Goal: Task Accomplishment & Management: Complete application form

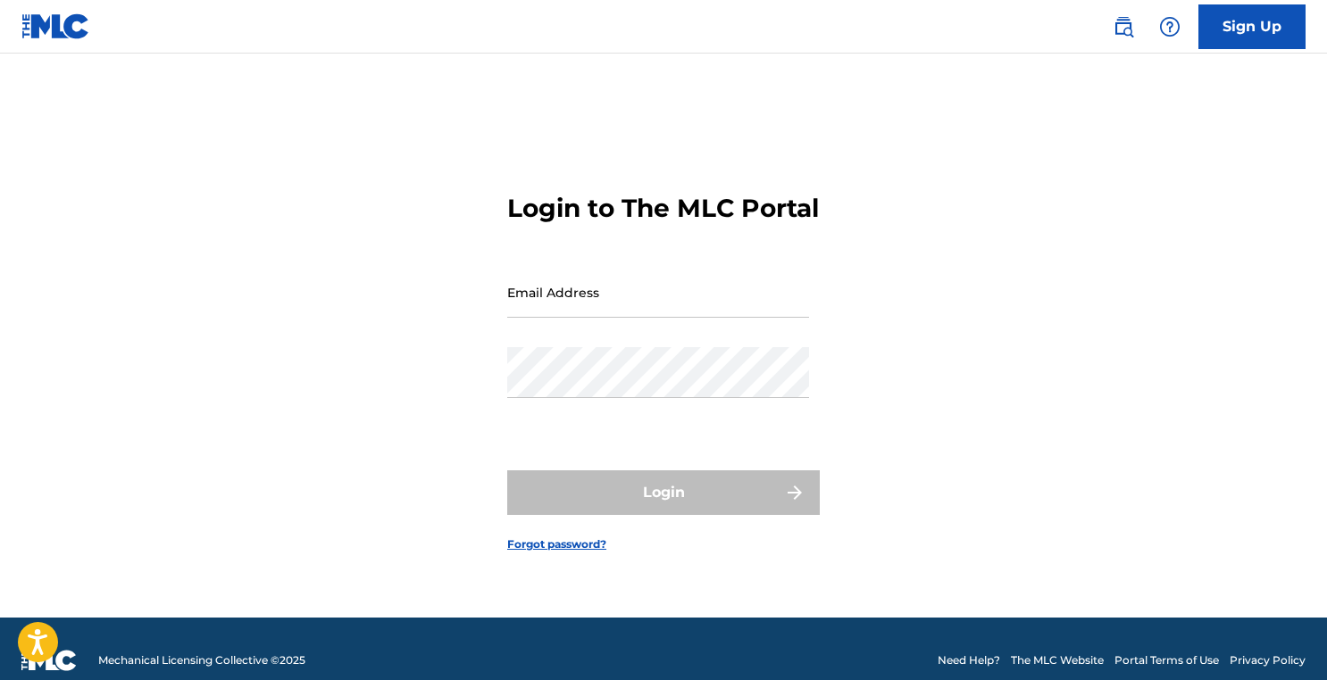
click at [612, 306] on input "Email Address" at bounding box center [658, 292] width 302 height 51
click at [1247, 29] on link "Sign Up" at bounding box center [1251, 26] width 107 height 45
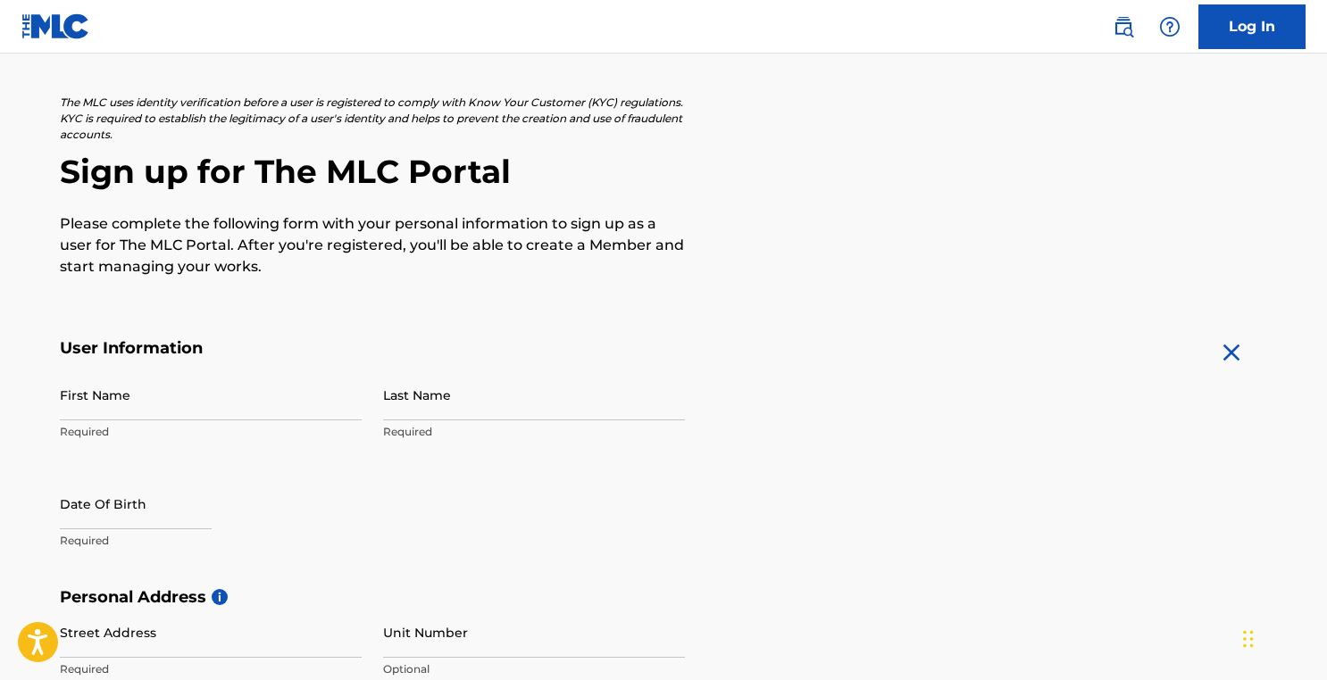
scroll to position [132, 0]
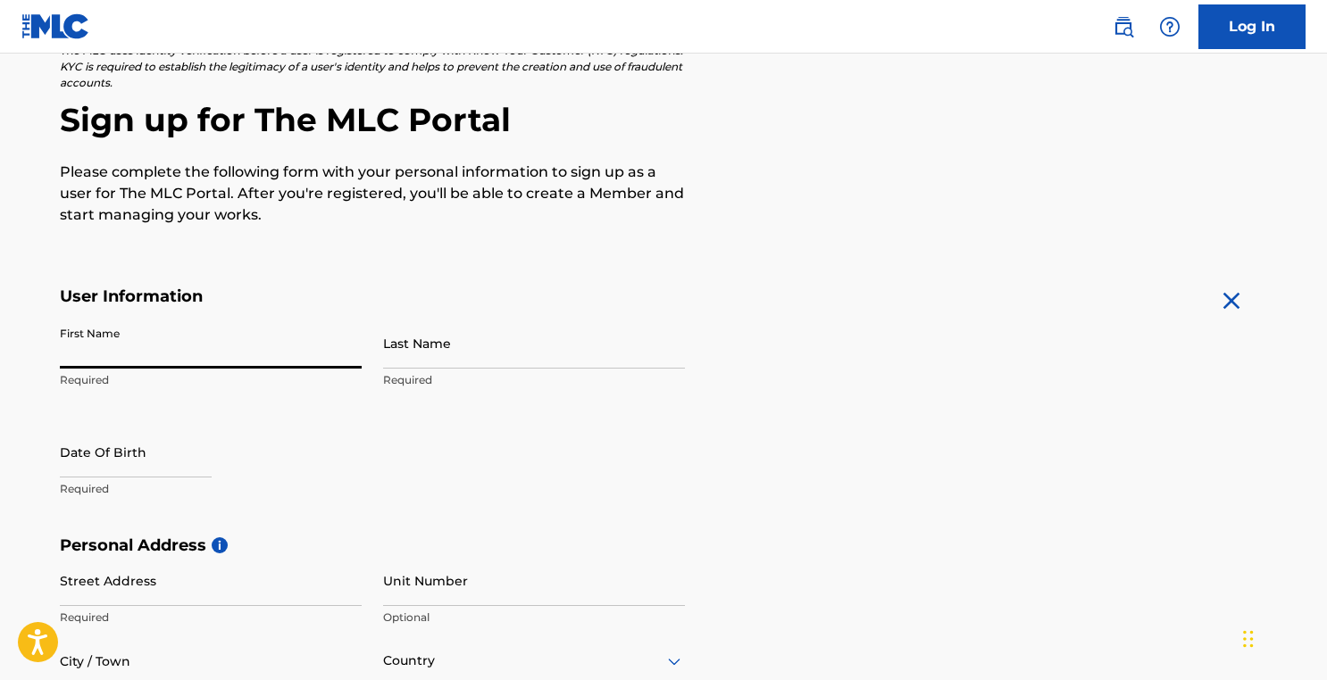
click at [156, 348] on input "First Name" at bounding box center [211, 343] width 302 height 51
type input "marc"
type input "[PERSON_NAME]"
type input "[STREET_ADDRESS][PERSON_NAME]"
type input "Monroe"
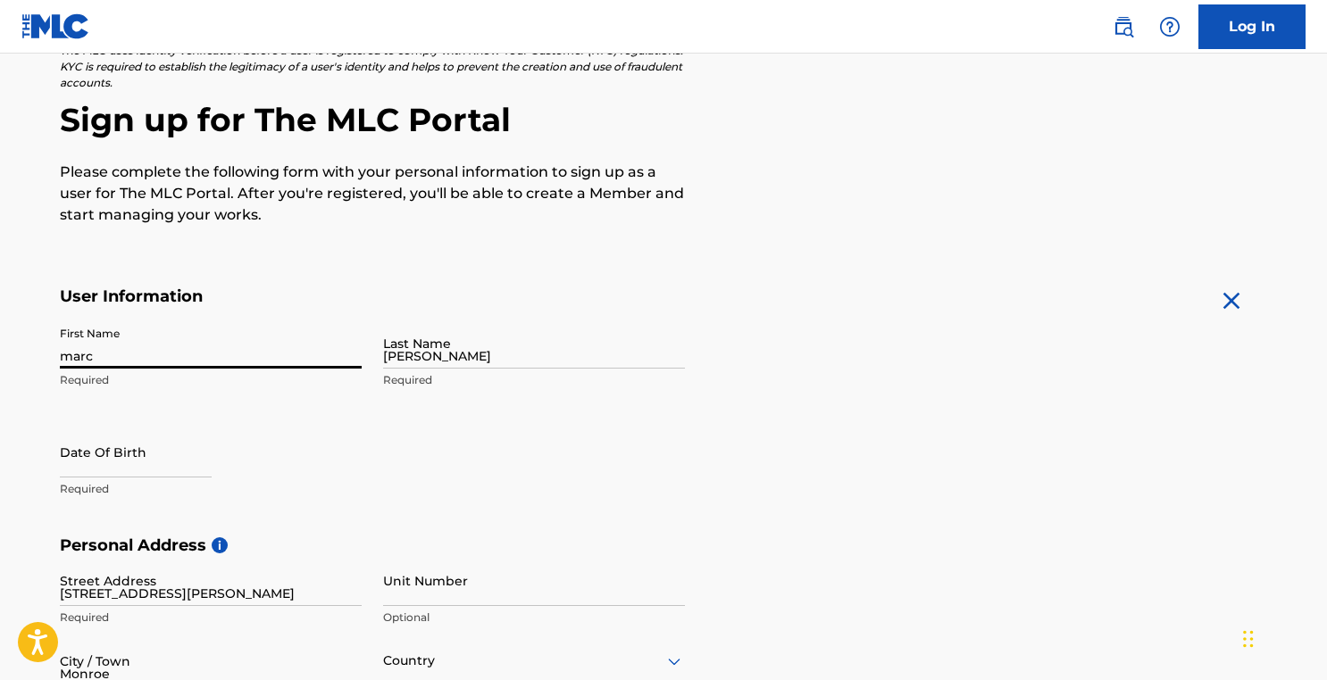
type input "[GEOGRAPHIC_DATA]"
type input "NJ"
type input "08831"
type input "609"
type input "9154238"
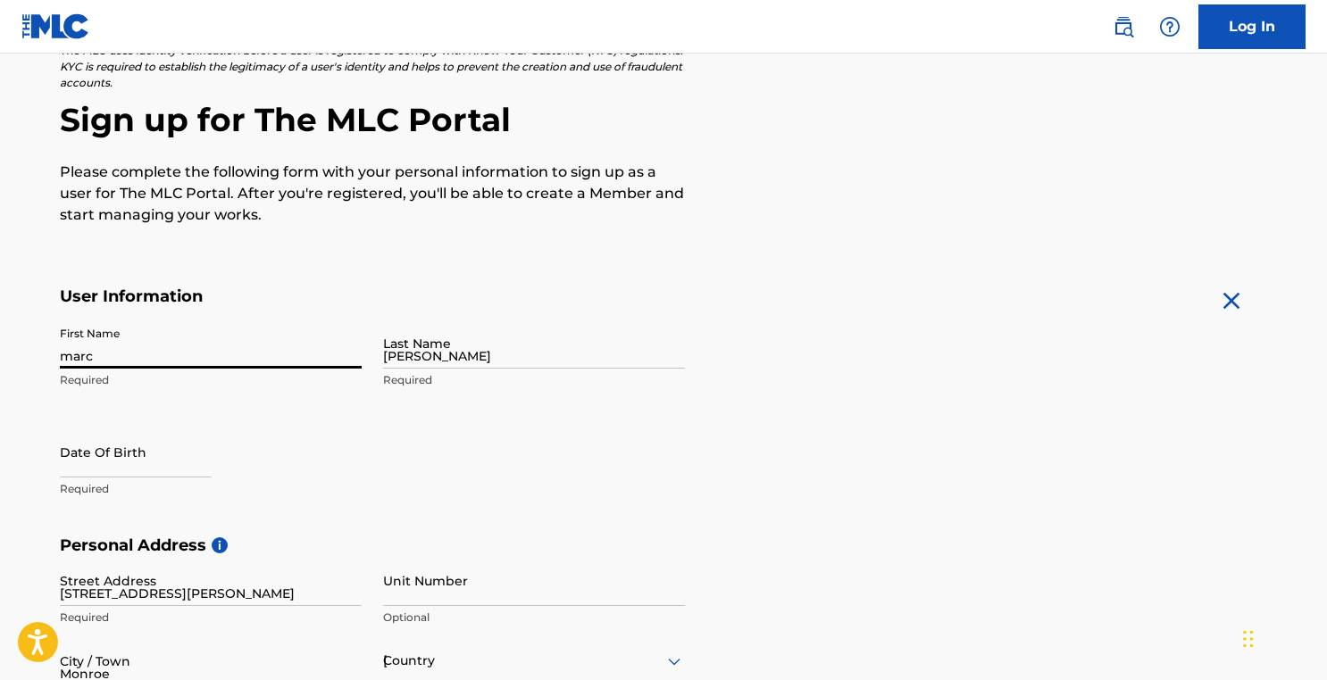
type input "[EMAIL_ADDRESS][PERSON_NAME][DOMAIN_NAME]"
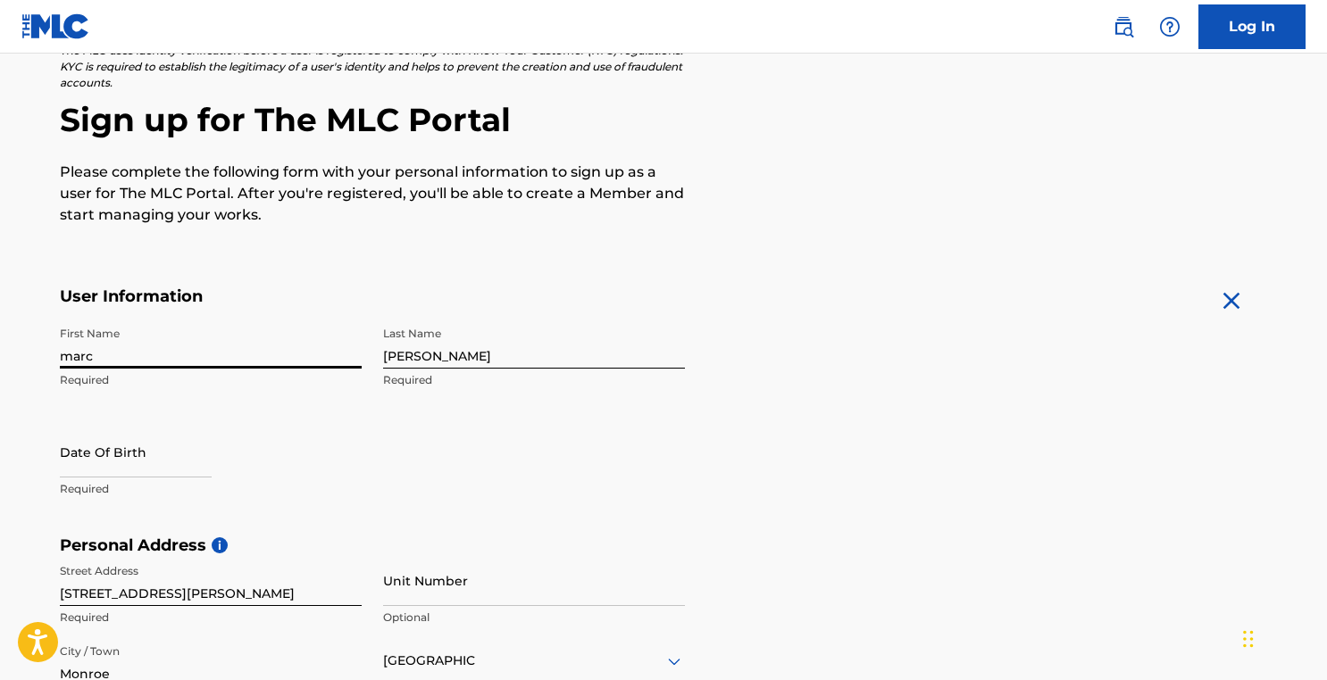
scroll to position [179, 0]
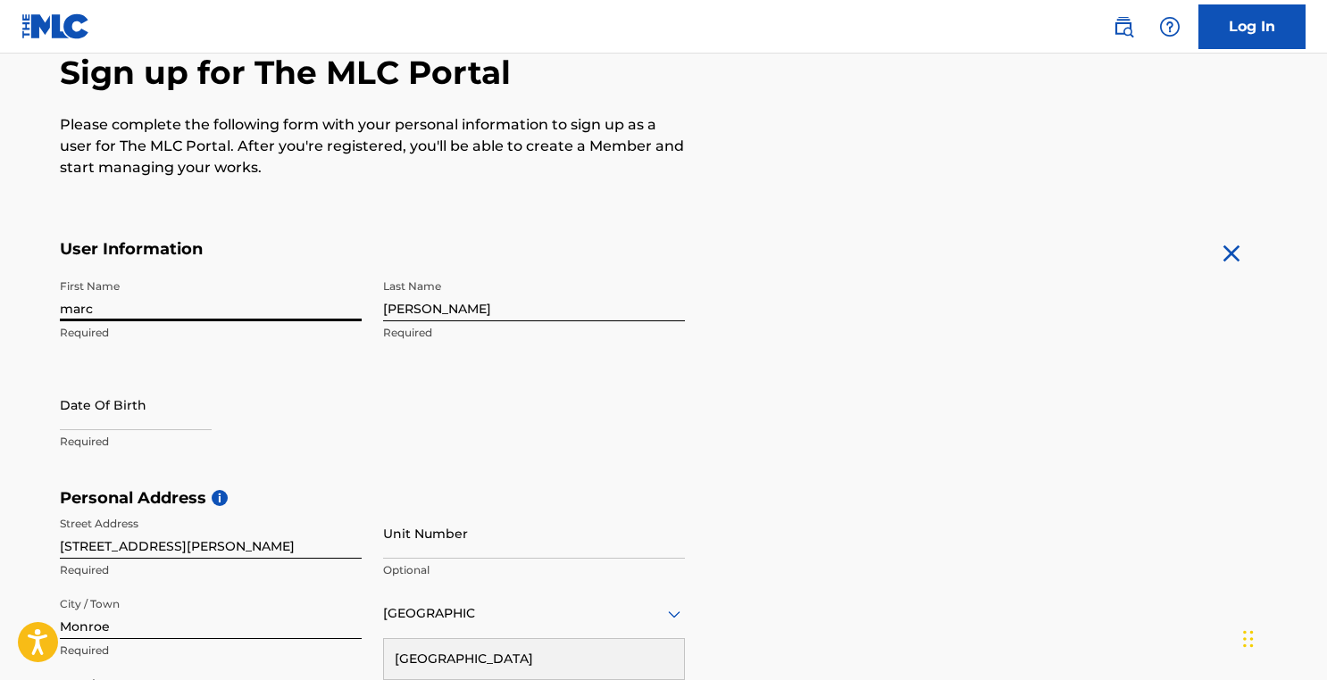
click at [133, 398] on input "text" at bounding box center [136, 405] width 152 height 51
select select "8"
select select "2025"
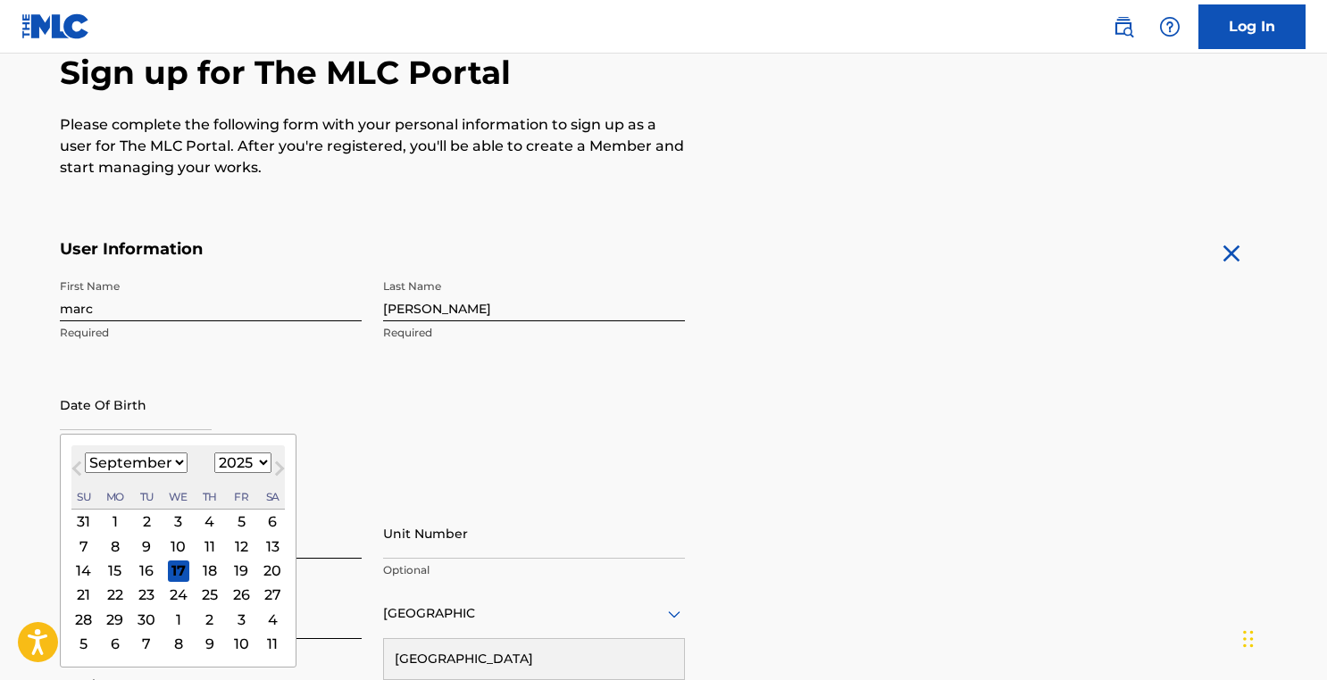
type input "[DATE]"
click at [539, 399] on div "First Name [PERSON_NAME] Last Name [PERSON_NAME] Required Date Of Birth Previou…" at bounding box center [372, 380] width 625 height 218
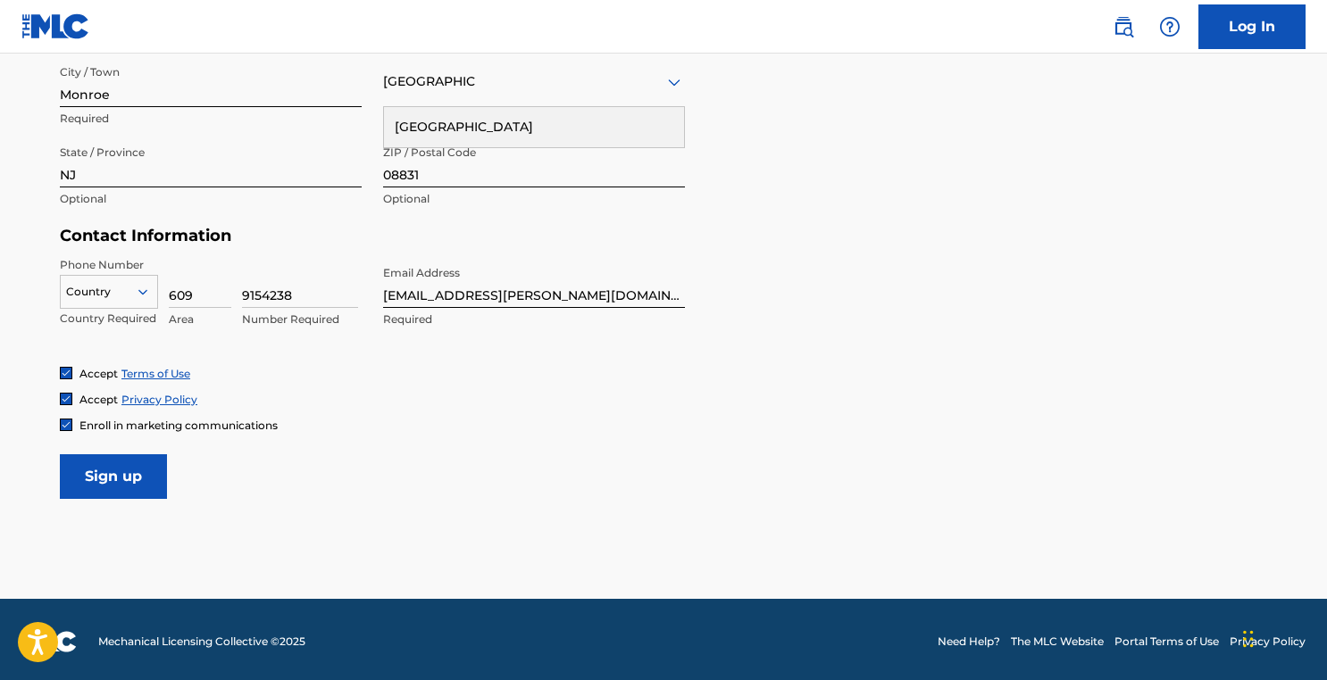
scroll to position [715, 0]
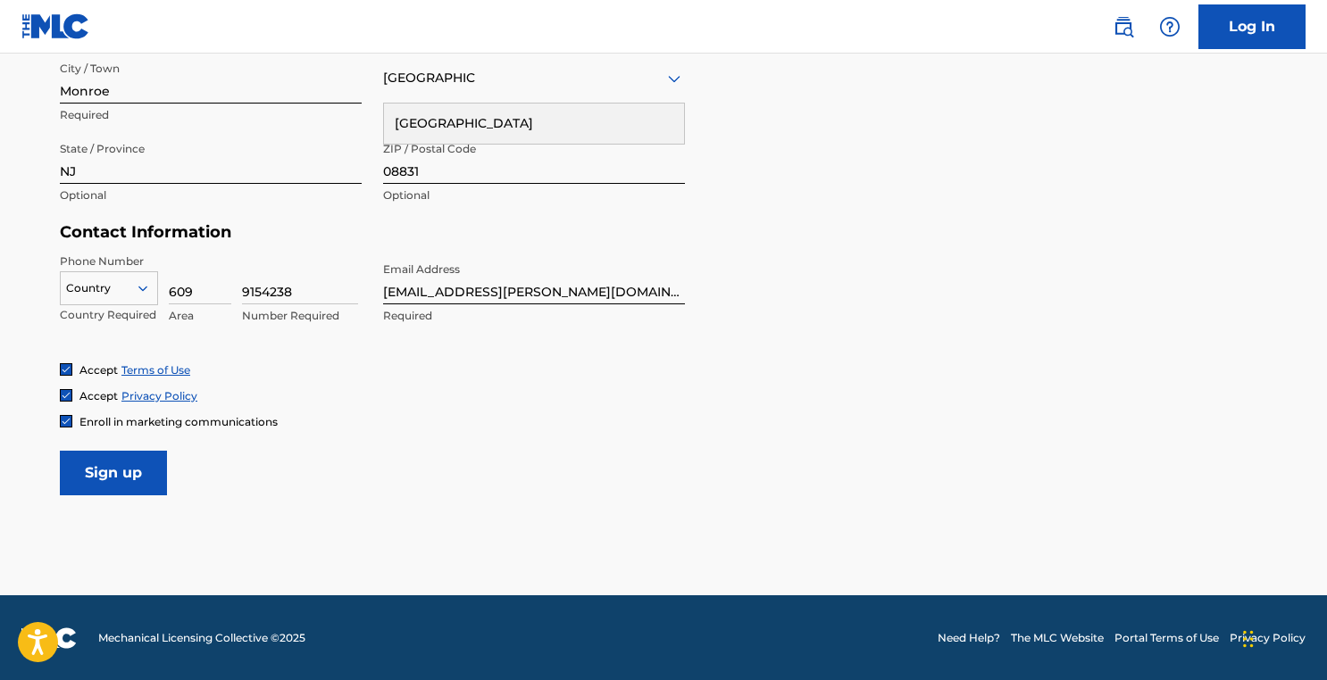
click at [600, 409] on div "Accept Terms of Use Accept Privacy Policy Enroll in marketing communications" at bounding box center [663, 396] width 1207 height 67
